Goal: Task Accomplishment & Management: Complete application form

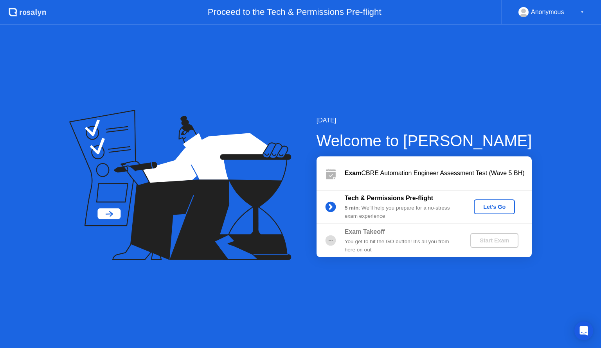
click at [496, 202] on button "Let's Go" at bounding box center [494, 207] width 41 height 15
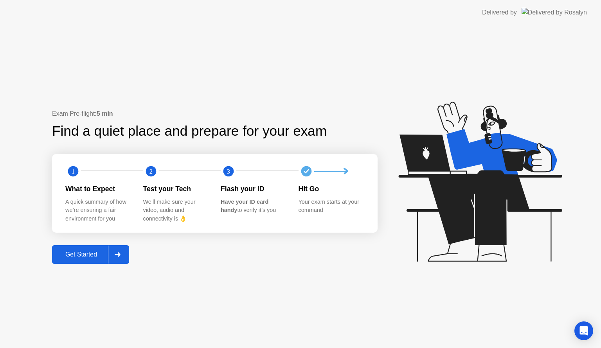
click at [110, 254] on div at bounding box center [117, 255] width 19 height 18
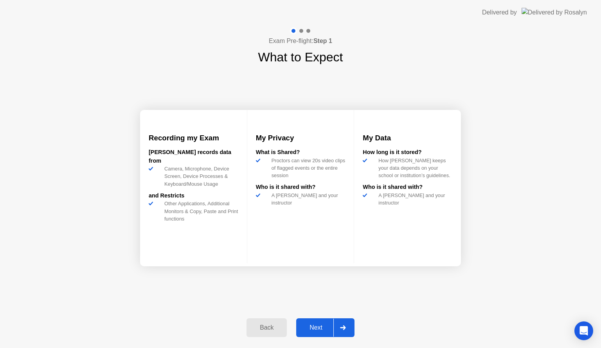
click at [319, 325] on div "Next" at bounding box center [315, 327] width 35 height 7
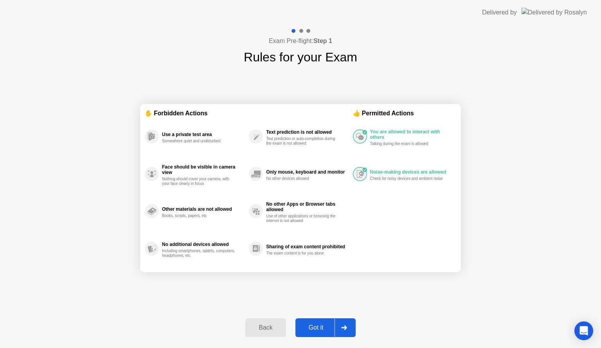
click at [335, 323] on div at bounding box center [343, 328] width 19 height 18
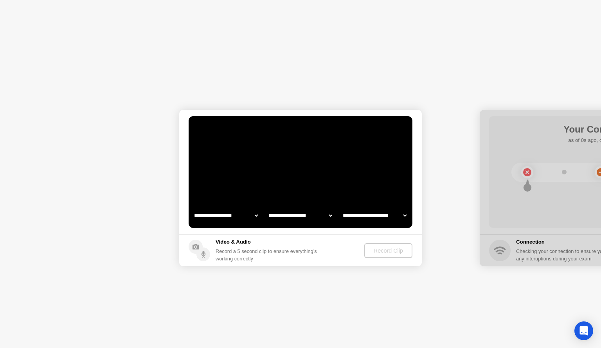
select select "**********"
select select "*******"
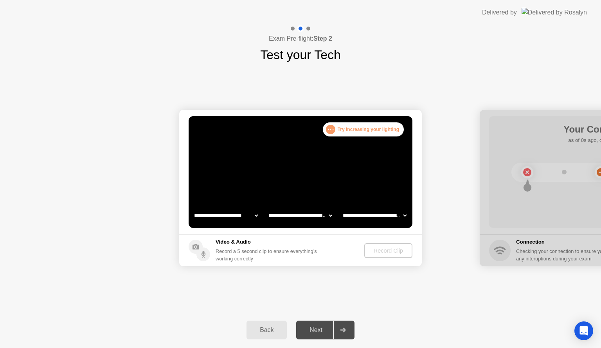
click at [362, 128] on div ". . . Try increasing your lighting" at bounding box center [363, 129] width 81 height 14
click at [392, 249] on div "Record Clip" at bounding box center [389, 251] width 42 height 6
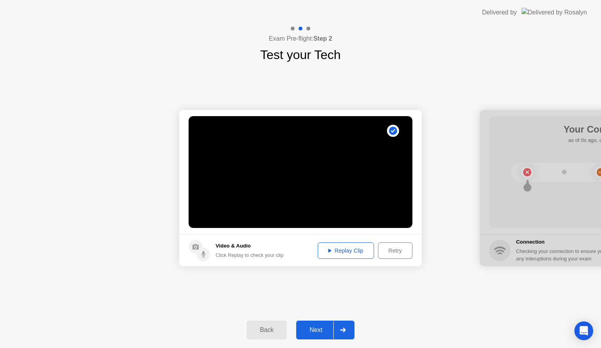
click at [320, 337] on button "Next" at bounding box center [325, 330] width 58 height 19
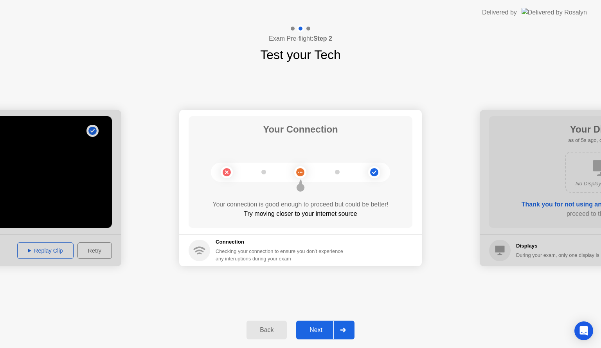
click at [320, 337] on button "Next" at bounding box center [325, 330] width 58 height 19
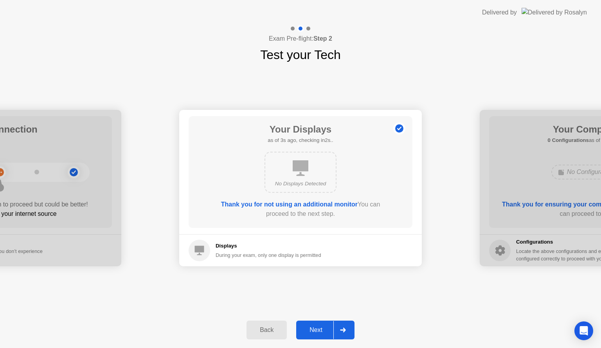
click at [320, 337] on button "Next" at bounding box center [325, 330] width 58 height 19
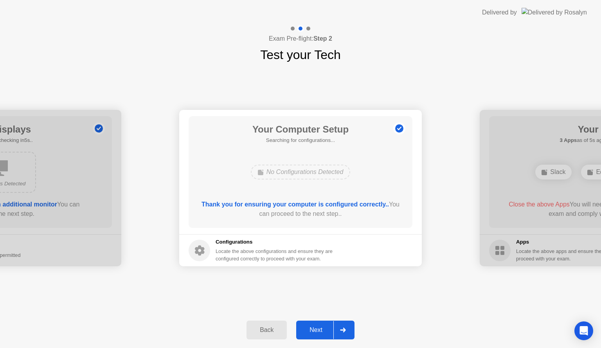
click at [319, 331] on div "Next" at bounding box center [315, 330] width 35 height 7
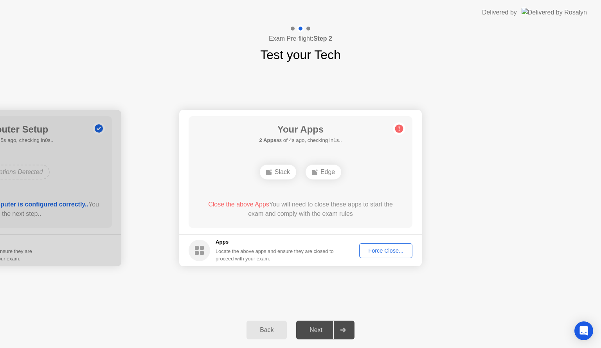
click at [376, 248] on div "Force Close..." at bounding box center [386, 251] width 48 height 6
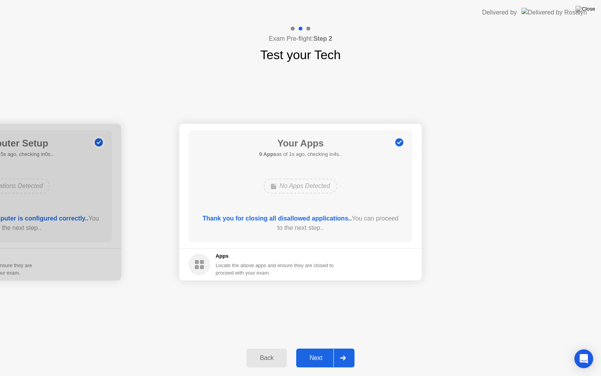
click at [344, 348] on div at bounding box center [342, 358] width 19 height 18
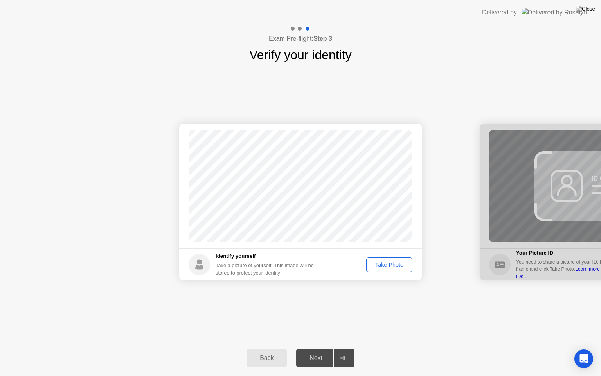
click at [397, 262] on div "Take Photo" at bounding box center [389, 264] width 41 height 6
click at [397, 262] on div "Retake" at bounding box center [394, 264] width 31 height 6
click at [388, 264] on div "Take Photo" at bounding box center [389, 264] width 41 height 6
click at [339, 348] on div at bounding box center [342, 358] width 19 height 18
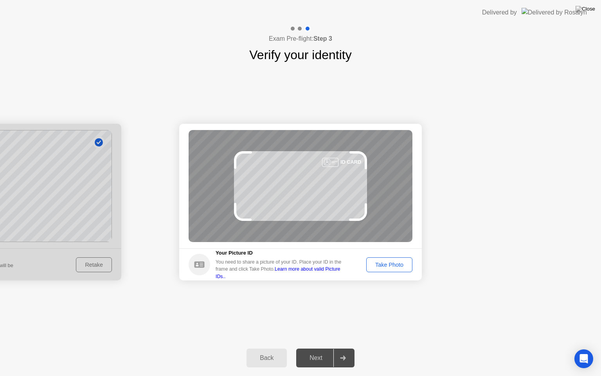
click at [377, 261] on div "Take Photo" at bounding box center [389, 264] width 41 height 6
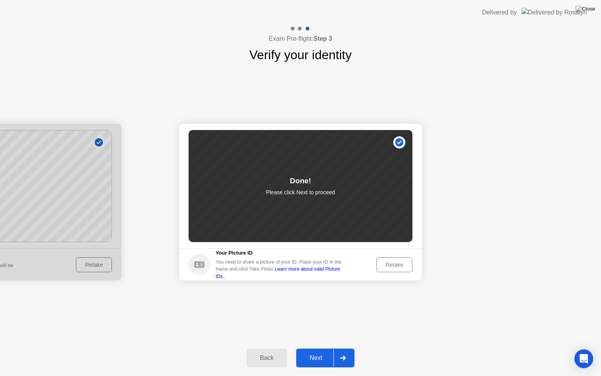
click at [334, 348] on div at bounding box center [342, 358] width 19 height 18
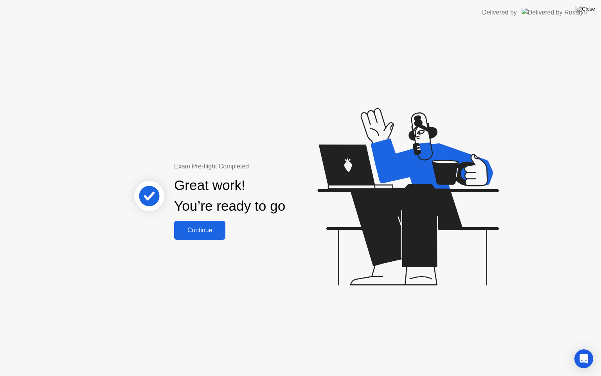
click at [190, 225] on button "Continue" at bounding box center [199, 230] width 51 height 19
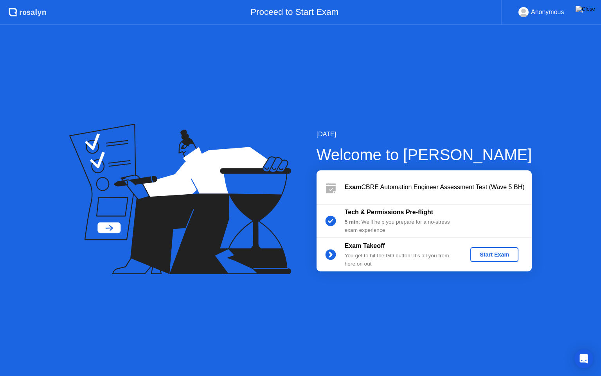
click at [491, 251] on div "Start Exam" at bounding box center [494, 254] width 42 height 6
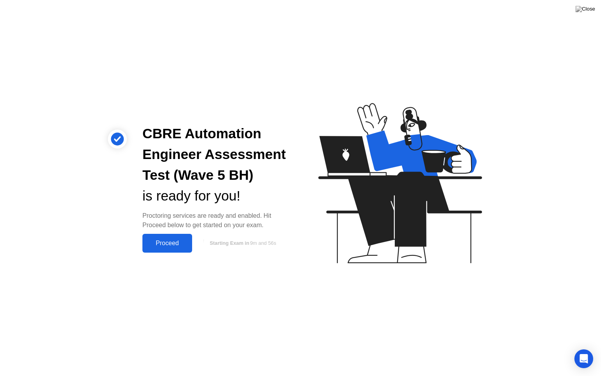
click at [191, 241] on button "Proceed" at bounding box center [167, 243] width 50 height 19
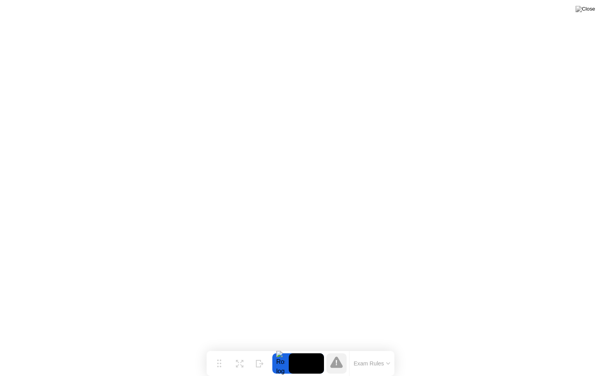
click at [378, 348] on button "Exam Rules" at bounding box center [371, 363] width 41 height 7
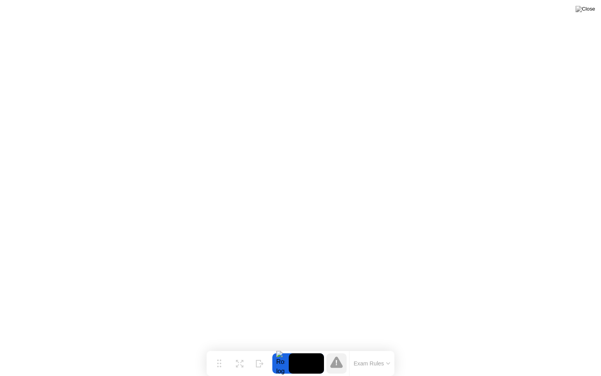
click at [584, 14] on button at bounding box center [585, 9] width 23 height 10
